Goal: Communication & Community: Answer question/provide support

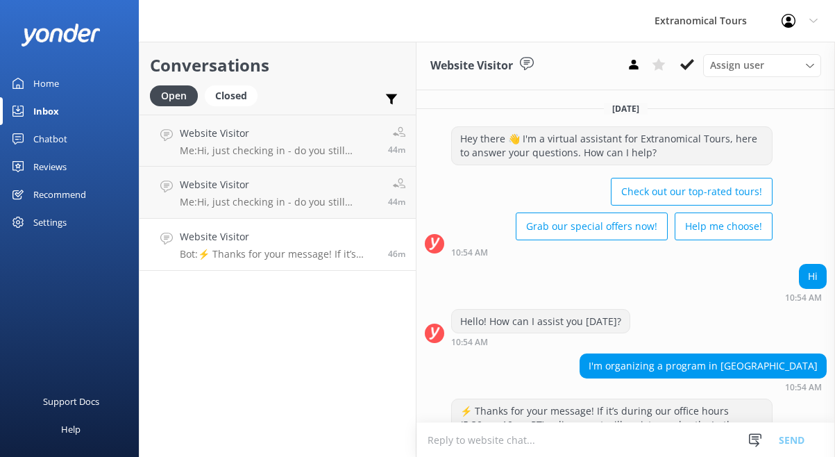
scroll to position [207, 0]
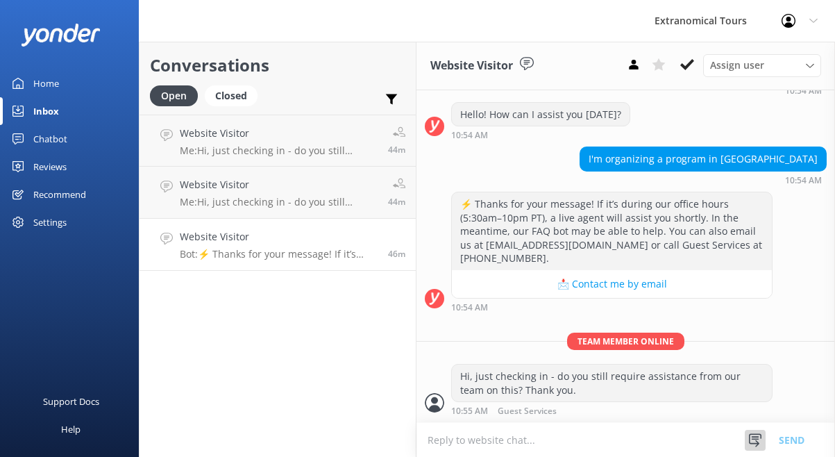
click at [757, 441] on use at bounding box center [755, 439] width 12 height 13
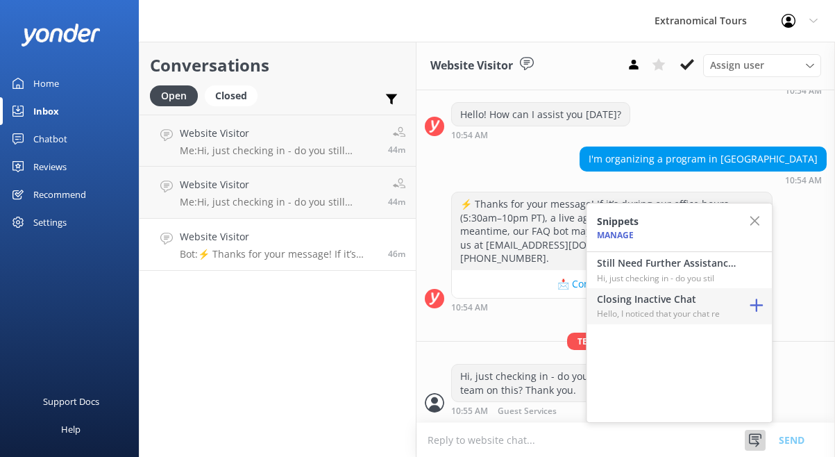
click at [726, 316] on p "Hello, I noticed that your chat re" at bounding box center [666, 313] width 139 height 13
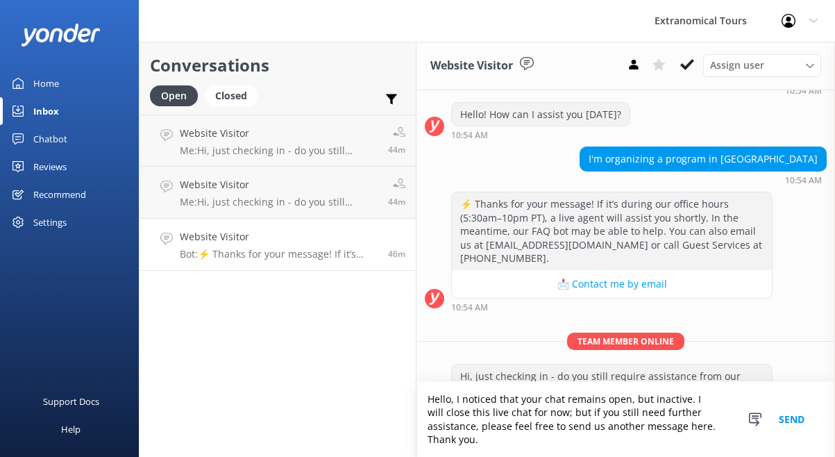
click at [789, 422] on button "Send" at bounding box center [791, 419] width 52 height 75
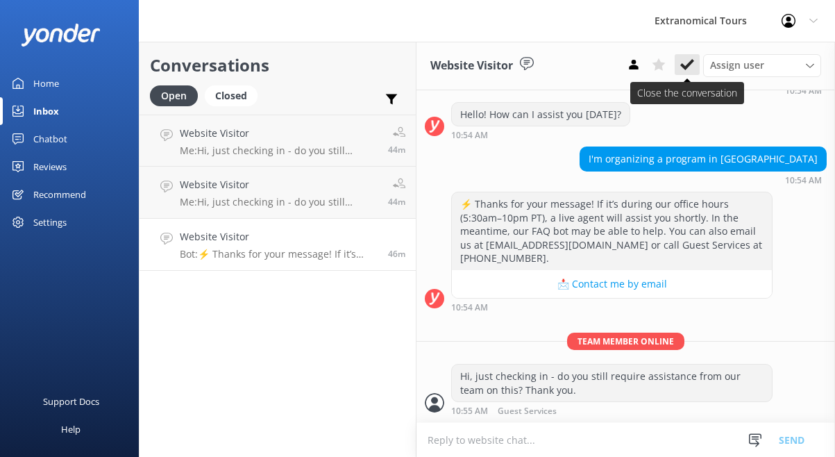
click at [694, 59] on button at bounding box center [686, 64] width 25 height 21
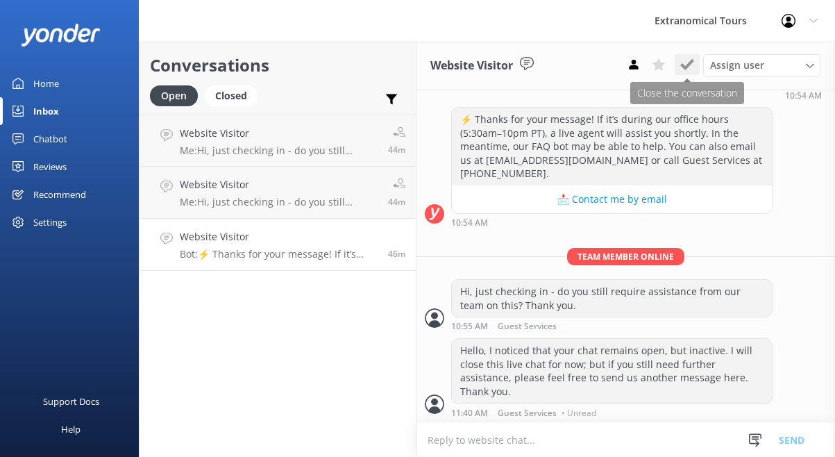
scroll to position [292, 0]
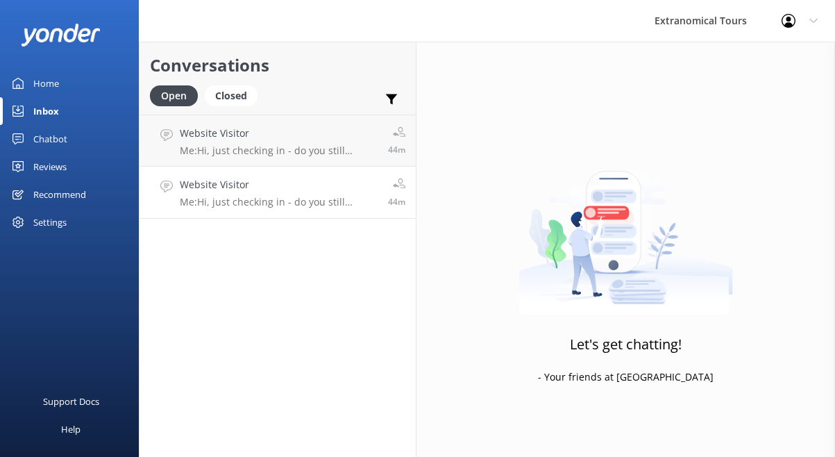
click at [351, 203] on p "Me: Hi, just checking in - do you still require assistance from our team on thi…" at bounding box center [279, 202] width 198 height 12
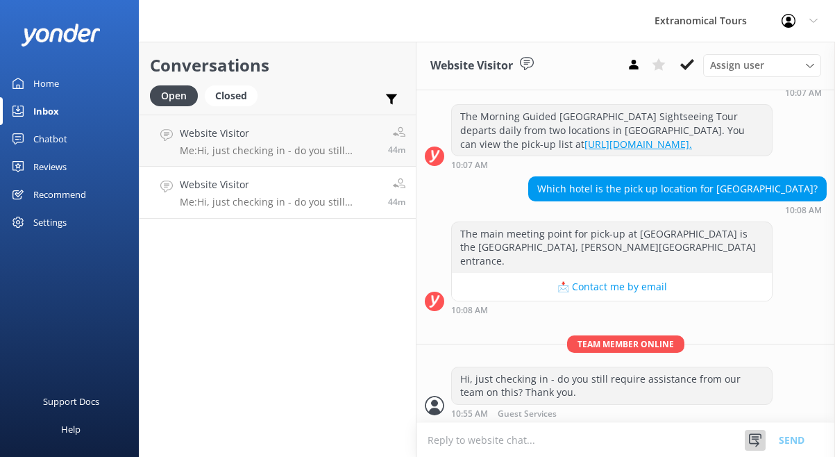
scroll to position [221, 0]
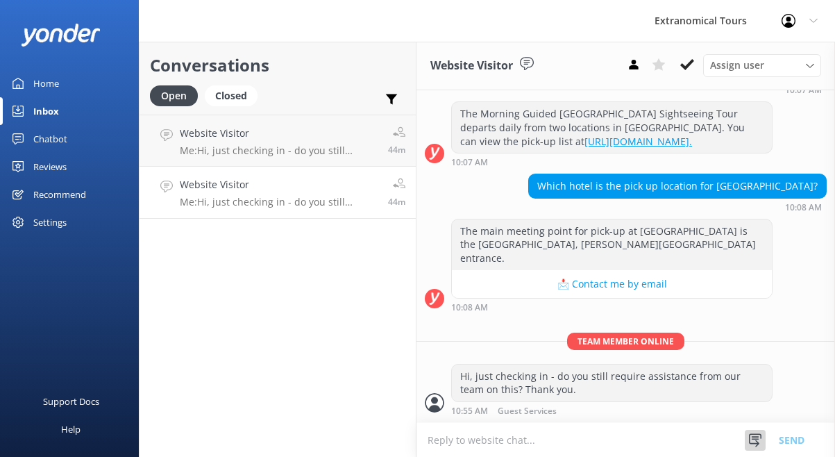
click at [754, 433] on icon at bounding box center [755, 440] width 14 height 14
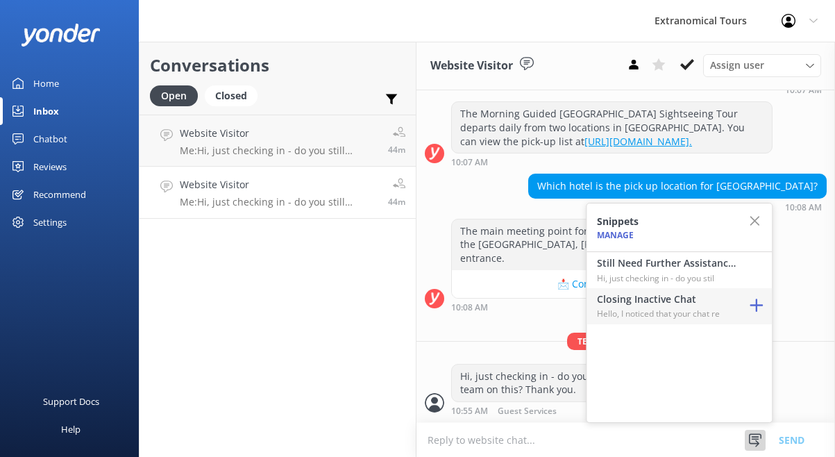
click at [683, 311] on p "Hello, I noticed that your chat re" at bounding box center [666, 313] width 139 height 13
type textarea "Hello, I noticed that your chat remains open, but inactive. I will close this l…"
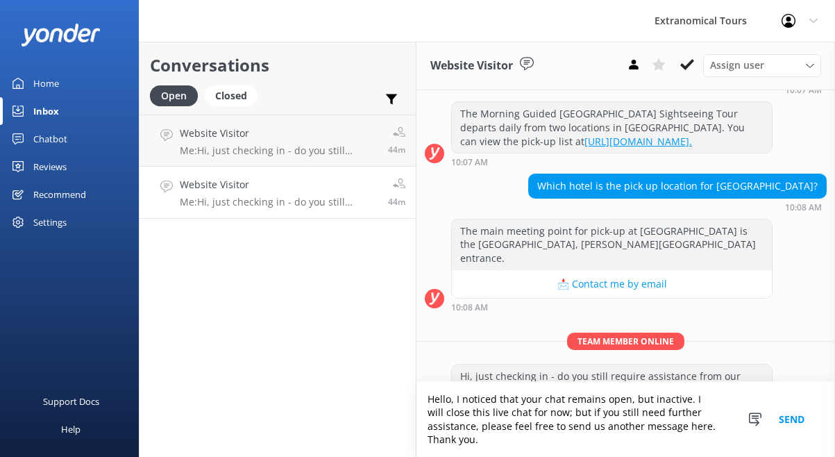
click at [788, 425] on button "Send" at bounding box center [791, 419] width 52 height 75
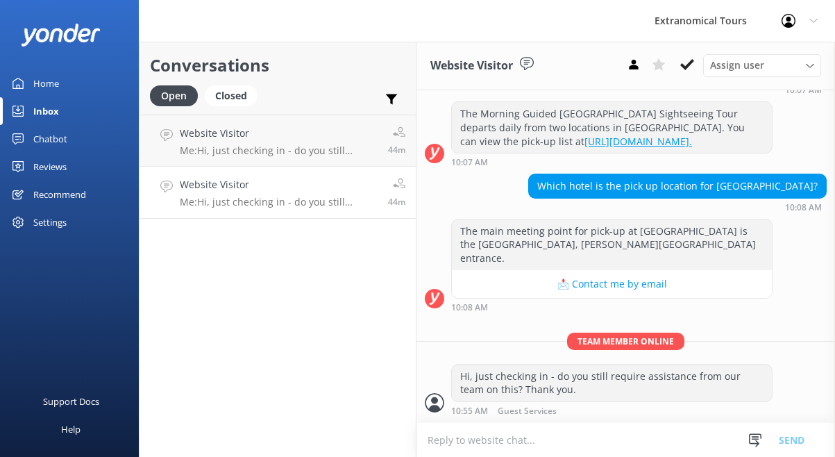
scroll to position [307, 0]
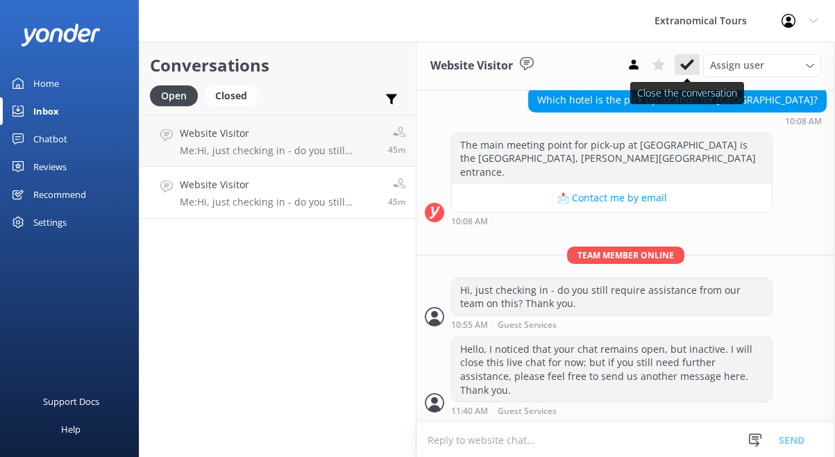
click at [686, 73] on button at bounding box center [686, 64] width 25 height 21
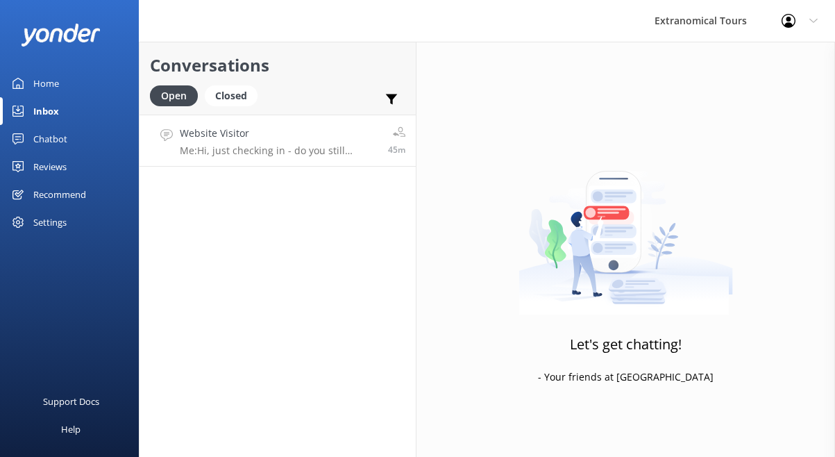
click at [316, 151] on p "Me: Hi, just checking in - do you still require assistance from our team on thi…" at bounding box center [279, 150] width 198 height 12
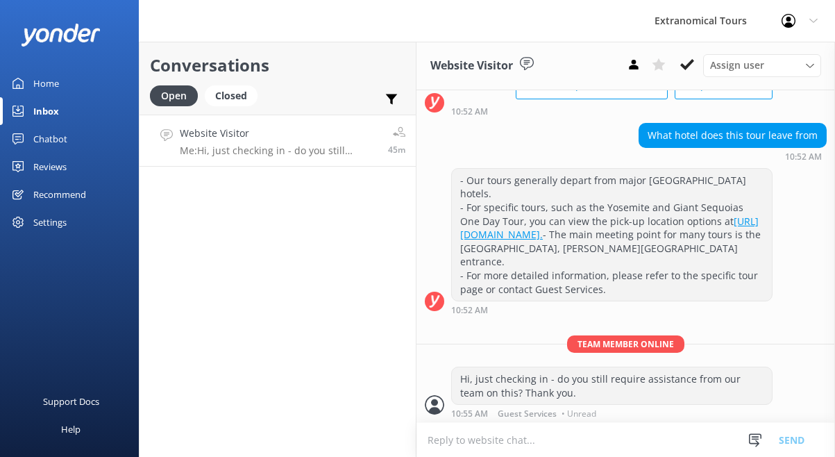
scroll to position [143, 0]
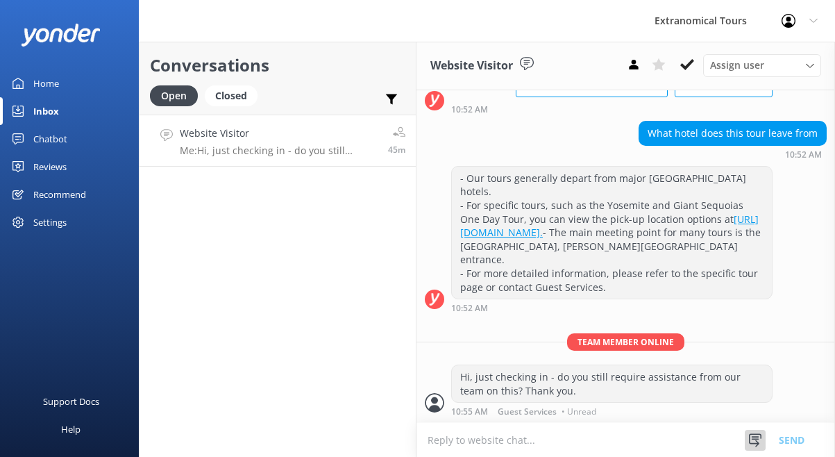
click at [752, 445] on icon at bounding box center [755, 440] width 14 height 14
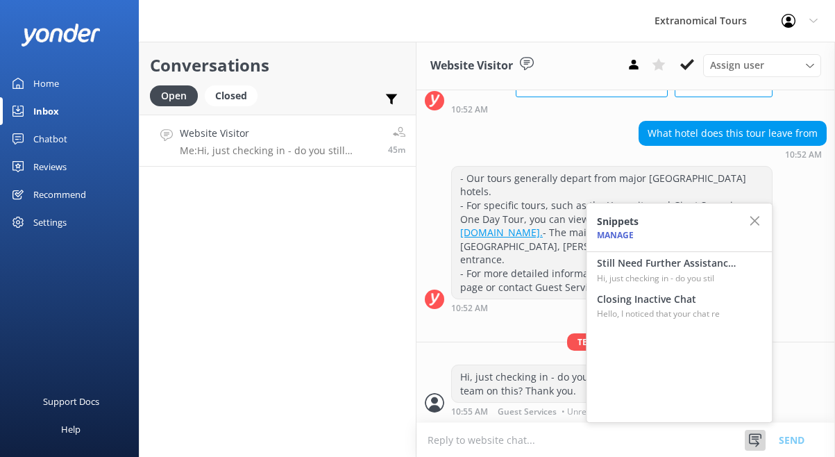
click at [665, 304] on h4 "Closing Inactive Chat" at bounding box center [666, 298] width 139 height 15
type textarea "Hello, I noticed that your chat remains open, but inactive. I will close this l…"
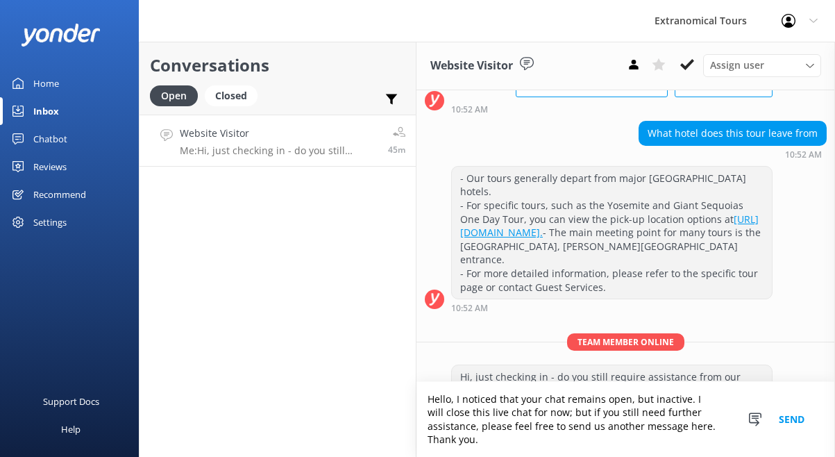
click at [778, 409] on button "Send" at bounding box center [791, 419] width 52 height 75
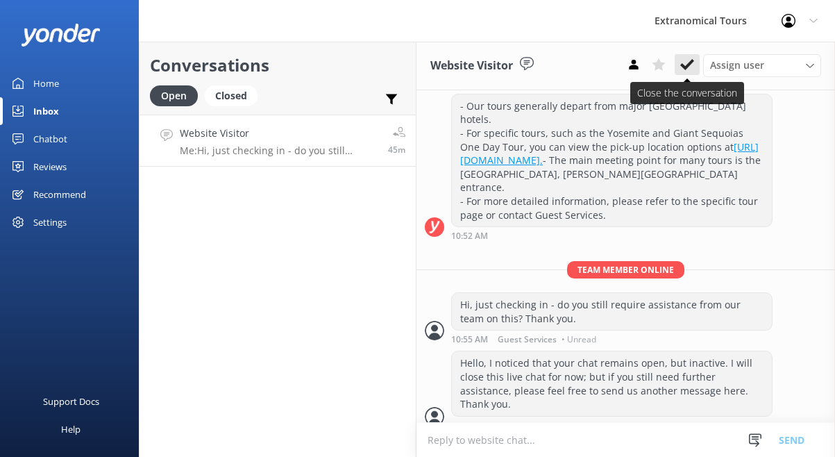
scroll to position [229, 0]
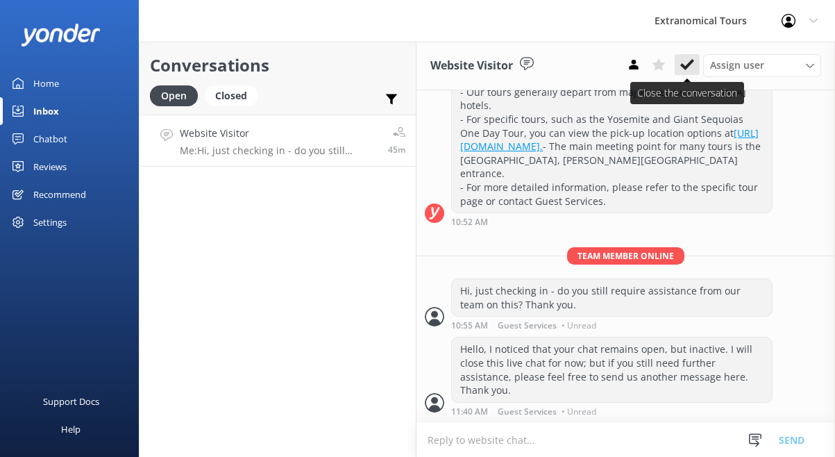
click at [683, 66] on use at bounding box center [687, 64] width 14 height 11
